Goal: Check status

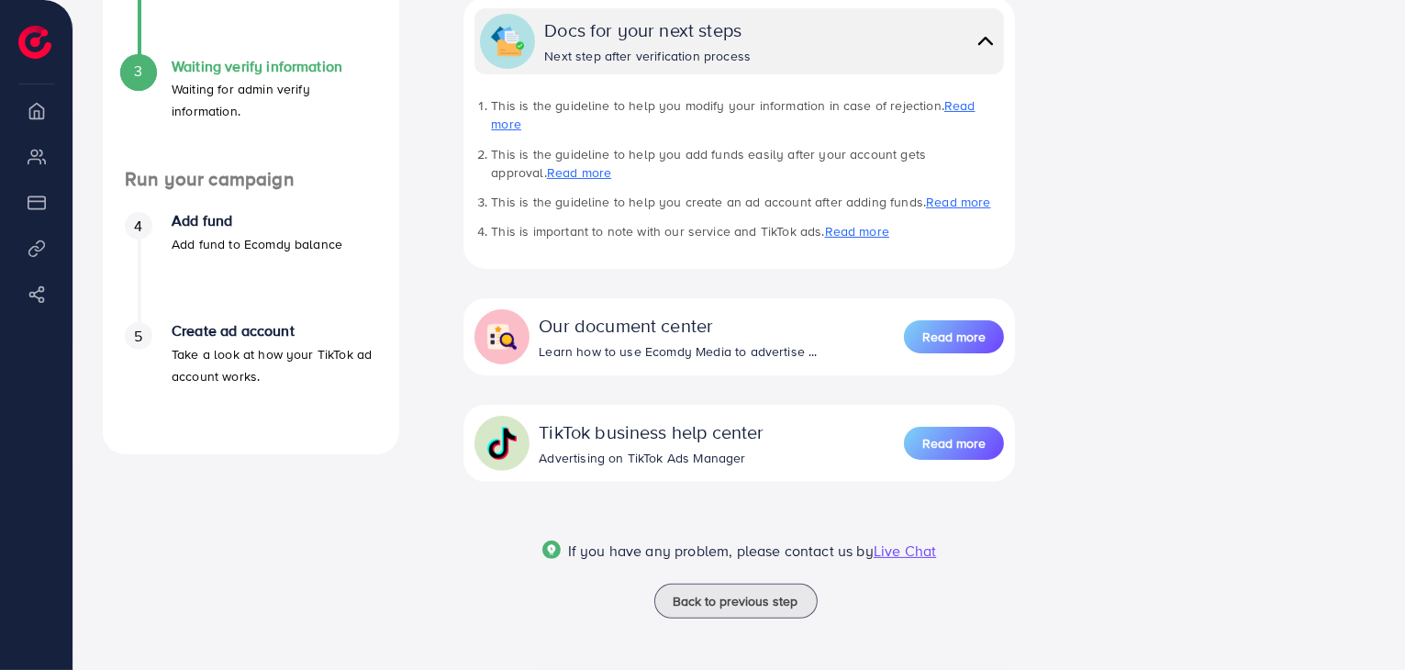
scroll to position [503, 0]
